Goal: Find specific page/section: Find specific page/section

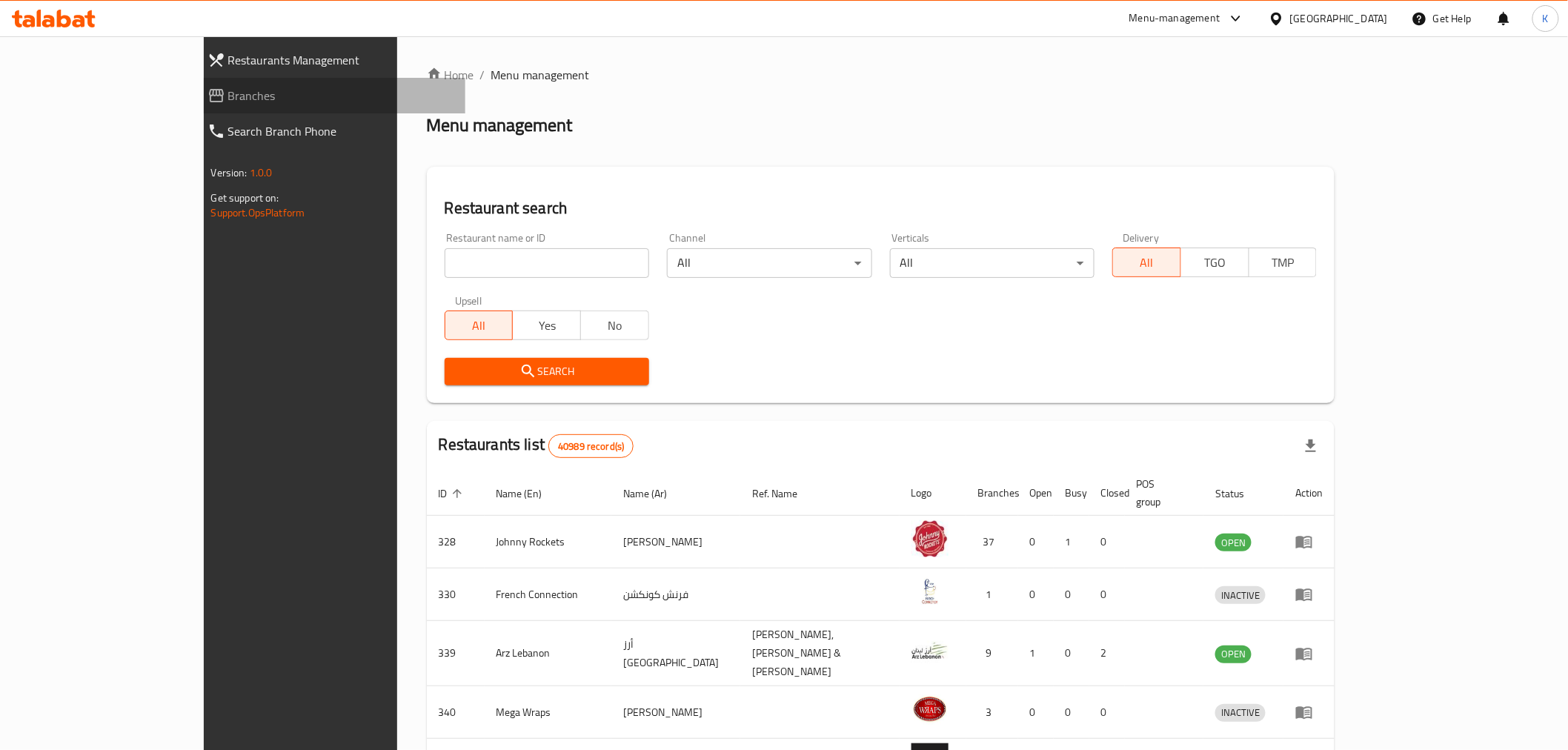
drag, startPoint x: 104, startPoint y: 102, endPoint x: 119, endPoint y: 105, distance: 15.3
click at [228, 102] on span "Branches" at bounding box center [340, 95] width 225 height 18
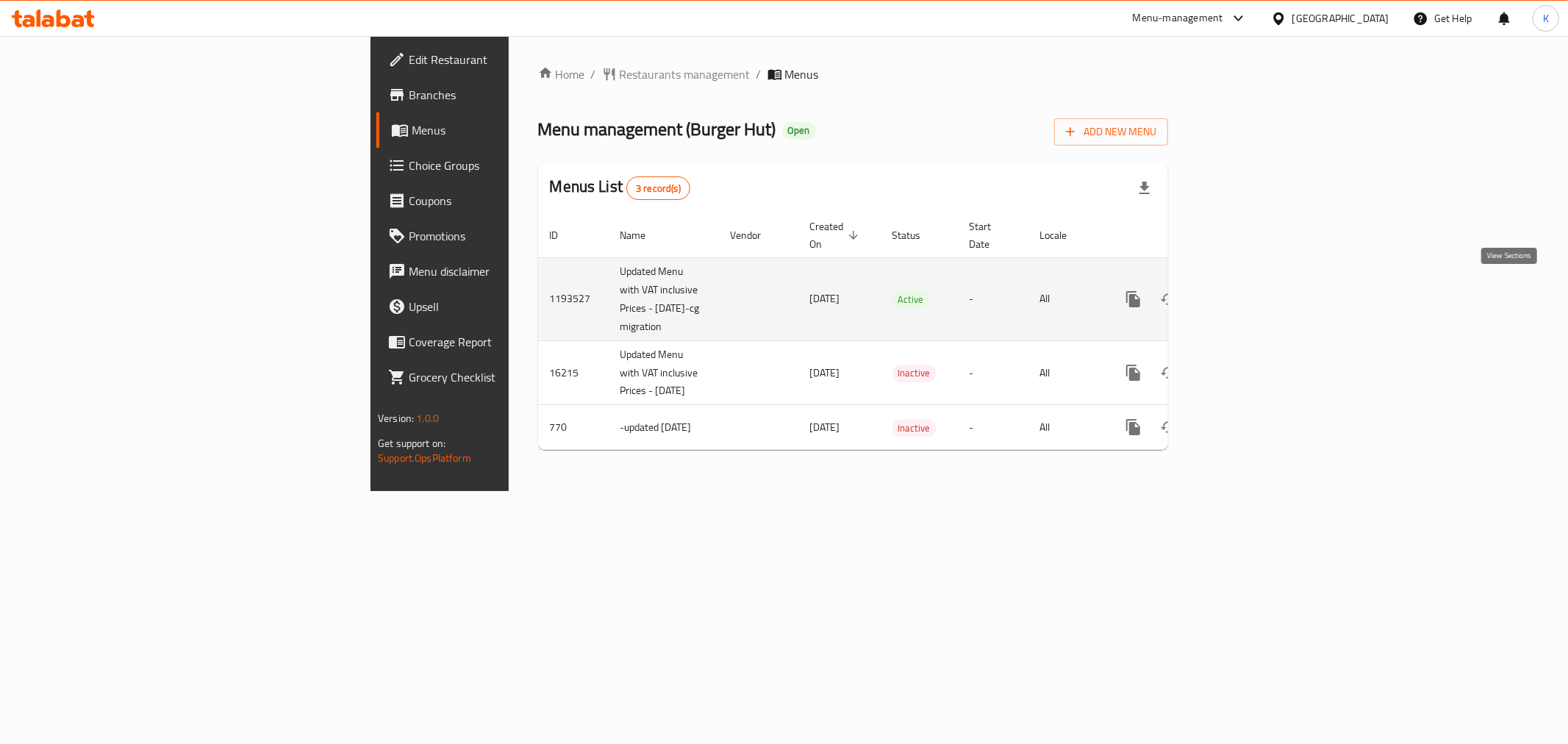
click at [1248, 290] on icon "enhanced table" at bounding box center [1239, 299] width 18 height 18
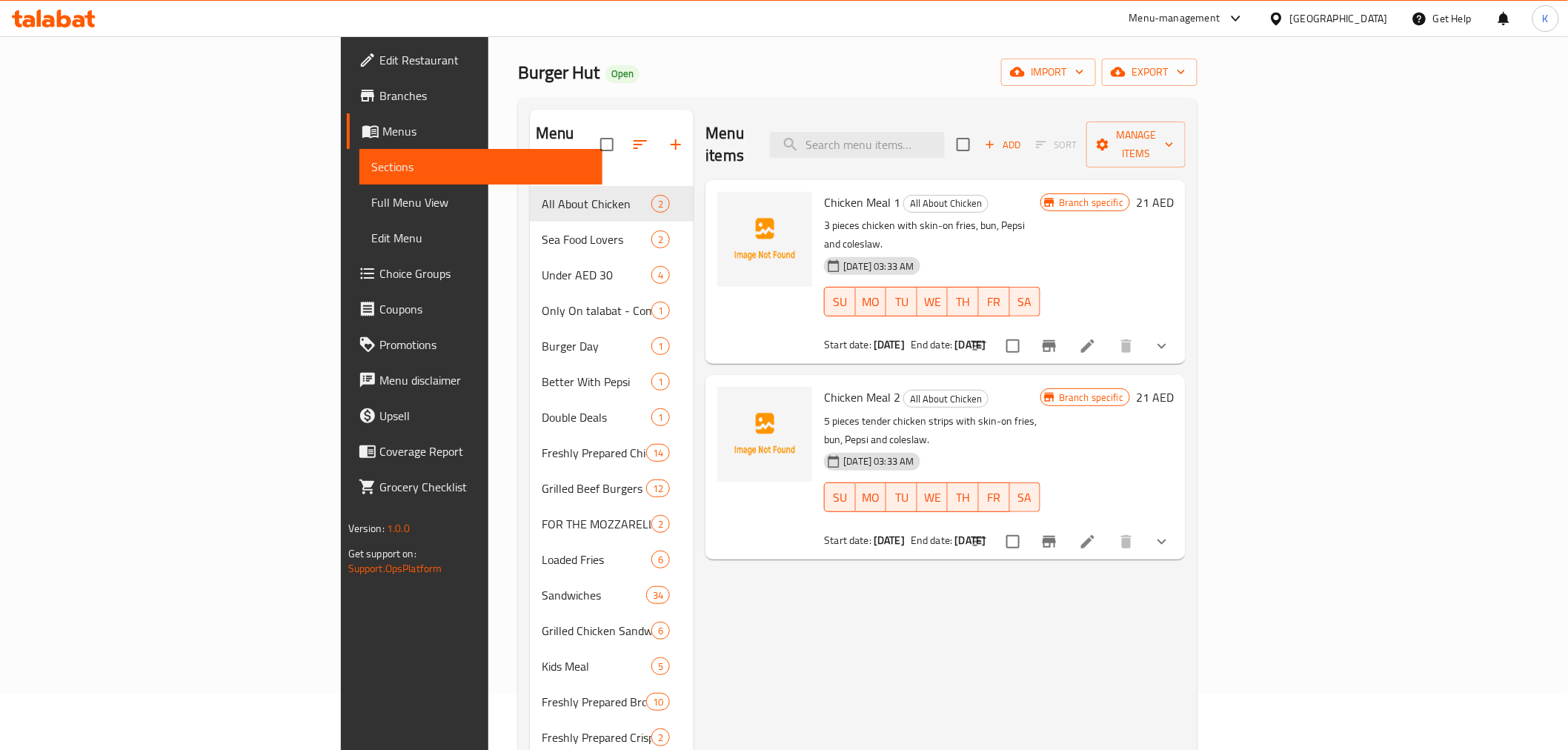
scroll to position [82, 0]
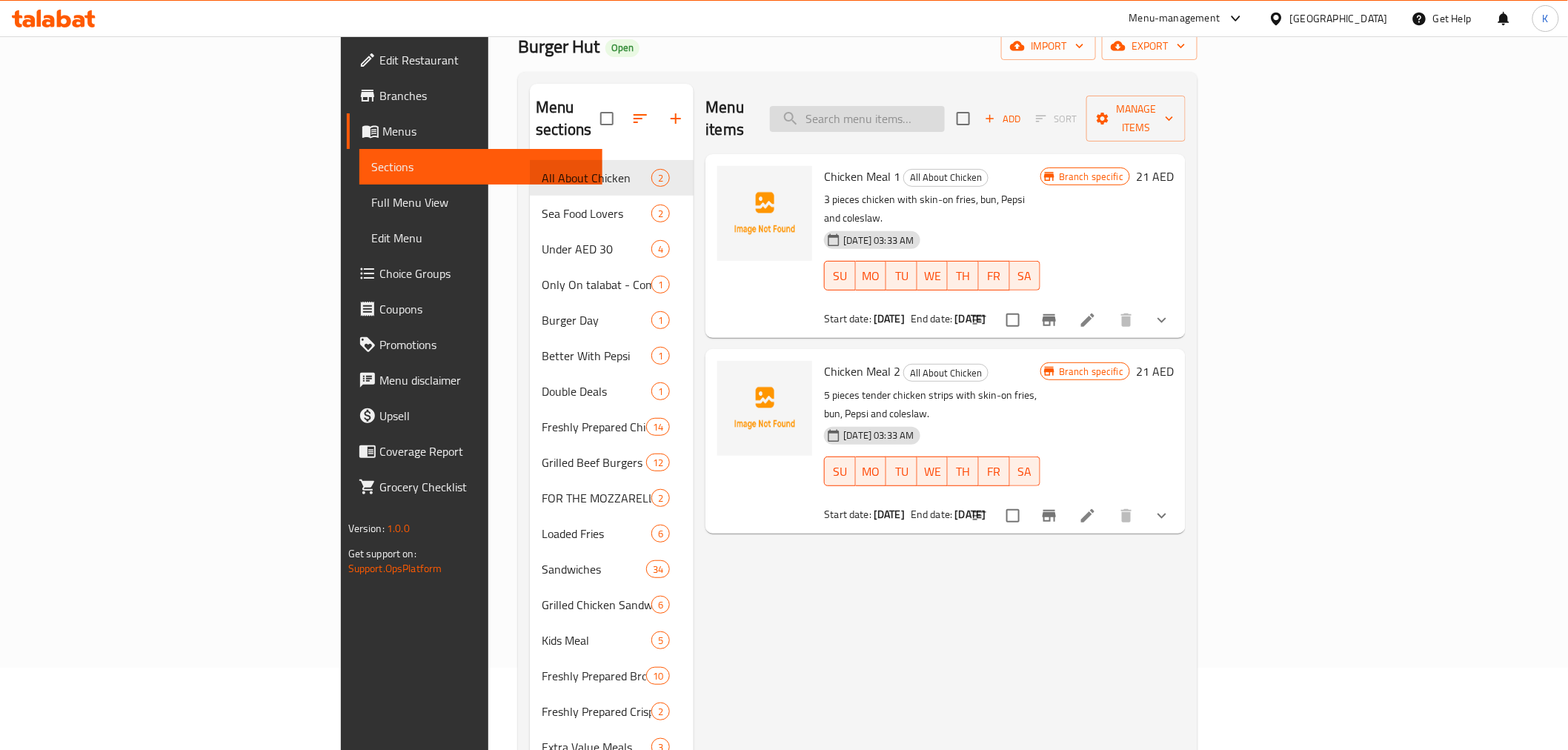
click at [945, 106] on input "search" at bounding box center [857, 118] width 174 height 26
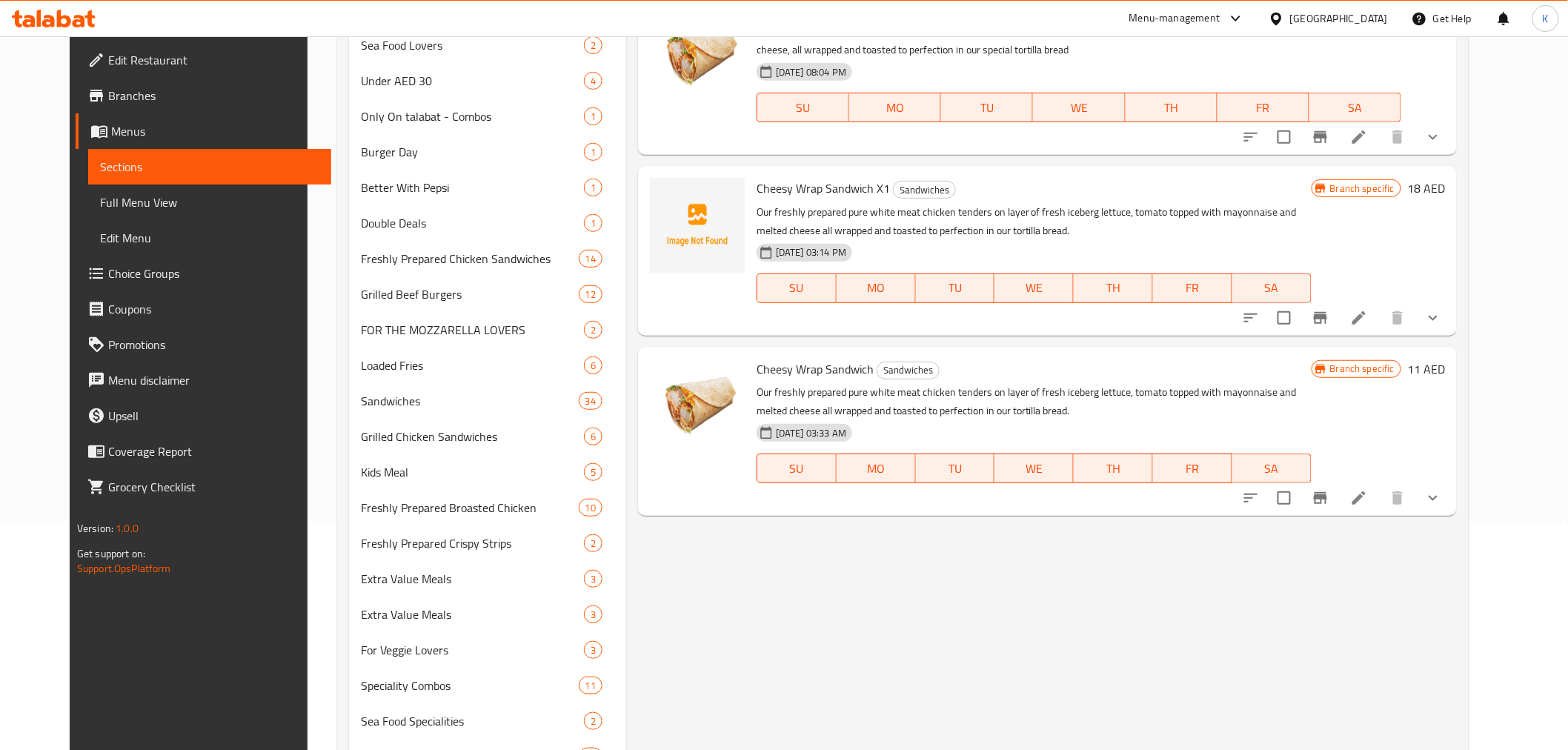
scroll to position [247, 0]
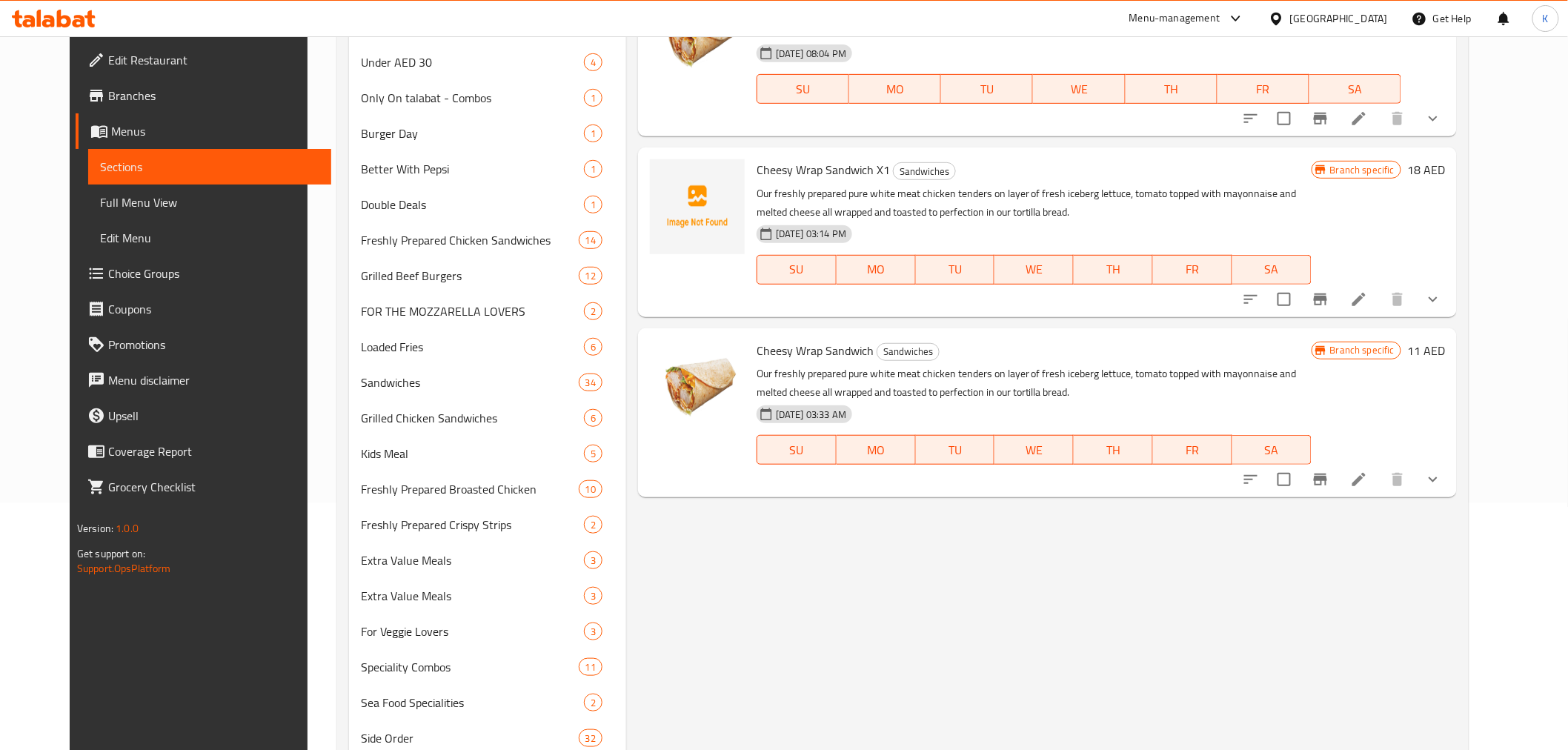
type input "cheesy wra"
click at [1379, 484] on li at bounding box center [1359, 479] width 42 height 27
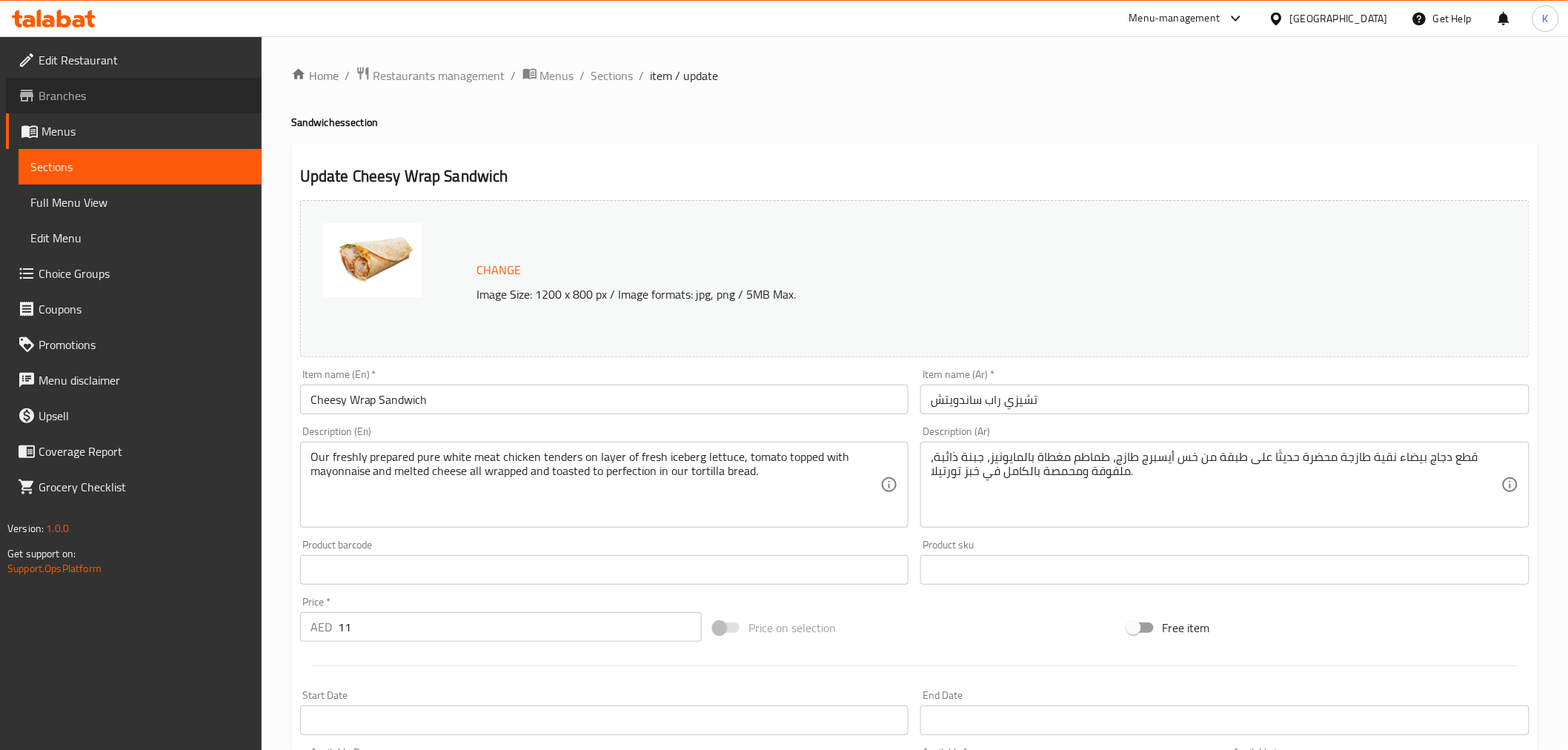
click at [116, 91] on span "Branches" at bounding box center [144, 95] width 212 height 18
